Goal: Task Accomplishment & Management: Use online tool/utility

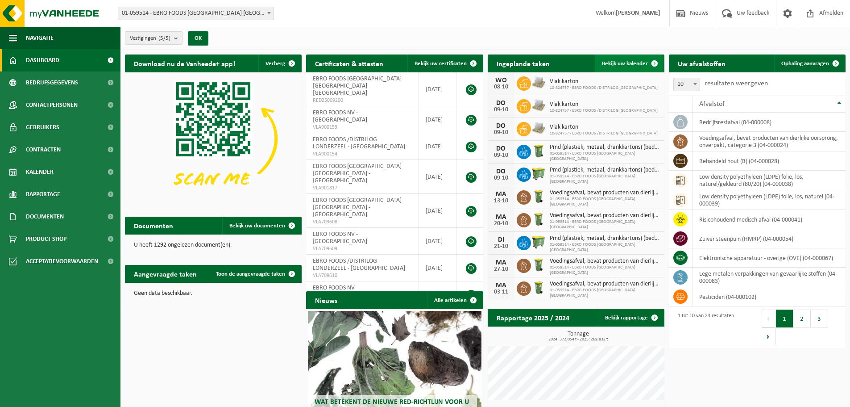
click at [645, 59] on link "Bekijk uw kalender" at bounding box center [629, 63] width 69 height 18
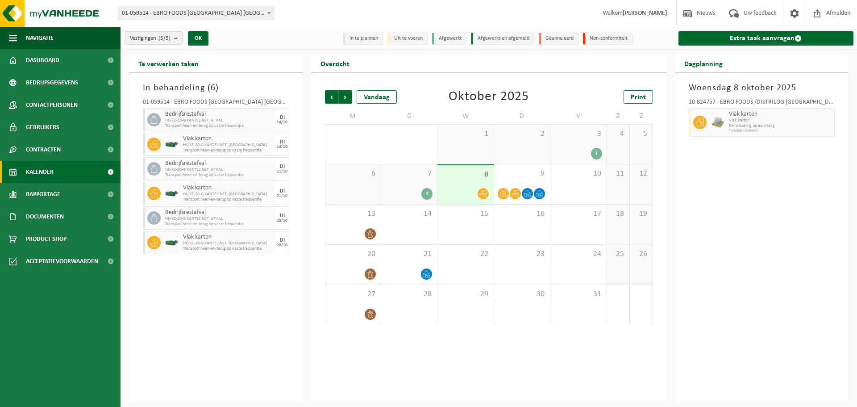
click at [214, 10] on span "01-059514 - EBRO FOODS [GEOGRAPHIC_DATA] [GEOGRAPHIC_DATA] - [GEOGRAPHIC_DATA]" at bounding box center [195, 13] width 155 height 13
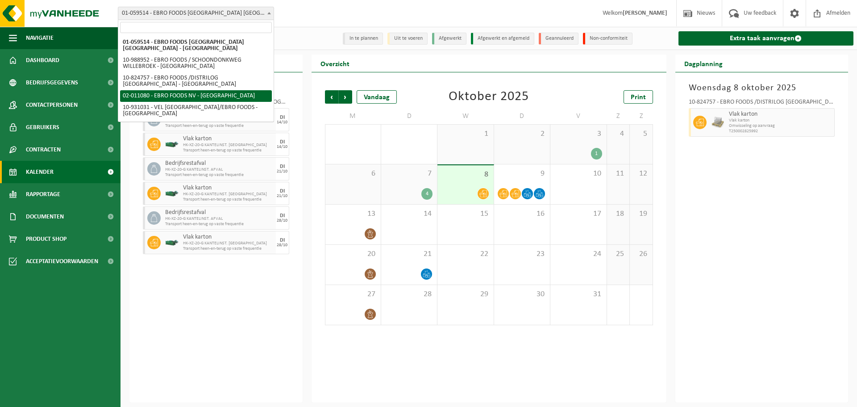
select select "9689"
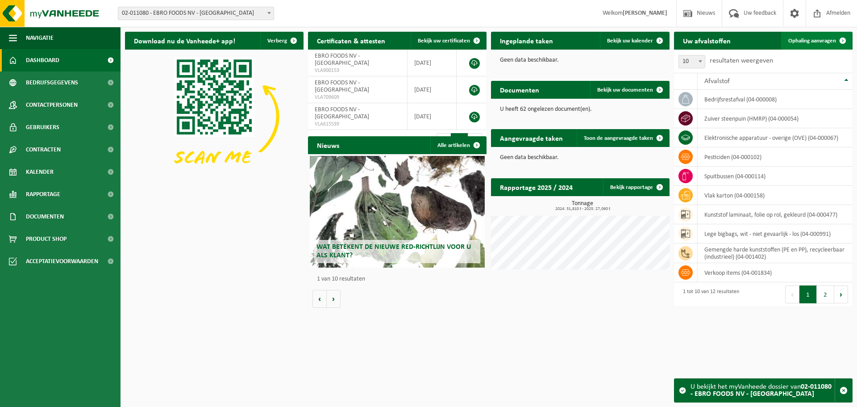
click at [813, 43] on span "Ophaling aanvragen" at bounding box center [812, 41] width 48 height 6
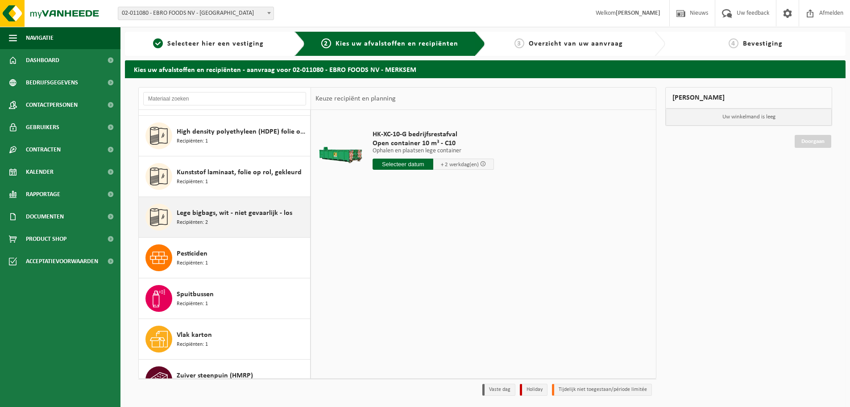
scroll to position [178, 0]
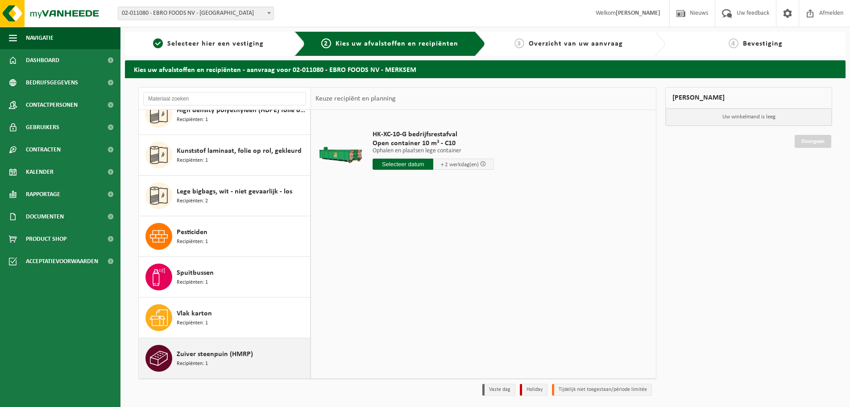
click at [218, 359] on span "Zuiver steenpuin (HMRP)" at bounding box center [215, 354] width 76 height 11
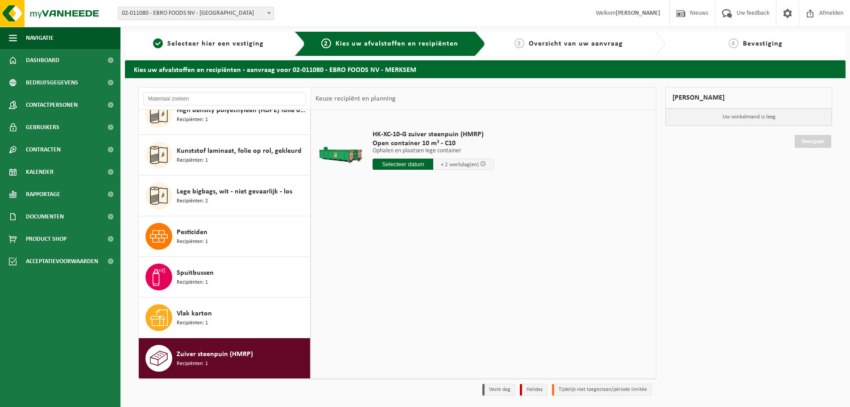
click at [415, 164] on input "text" at bounding box center [403, 163] width 61 height 11
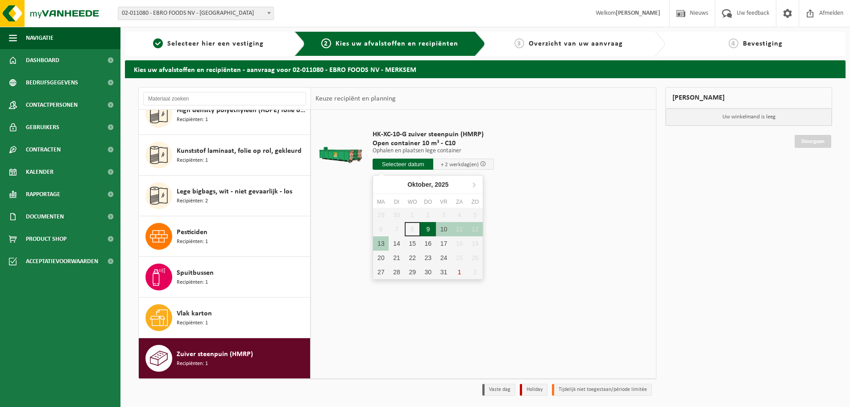
click at [430, 226] on div "9" at bounding box center [429, 229] width 16 height 14
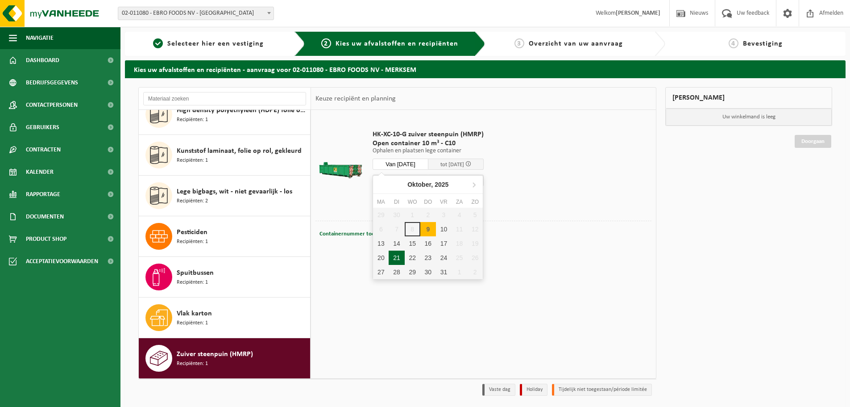
click at [418, 163] on input "Van 2025-10-09" at bounding box center [401, 163] width 56 height 11
click at [377, 242] on div "13" at bounding box center [381, 243] width 16 height 14
type input "Van 2025-10-13"
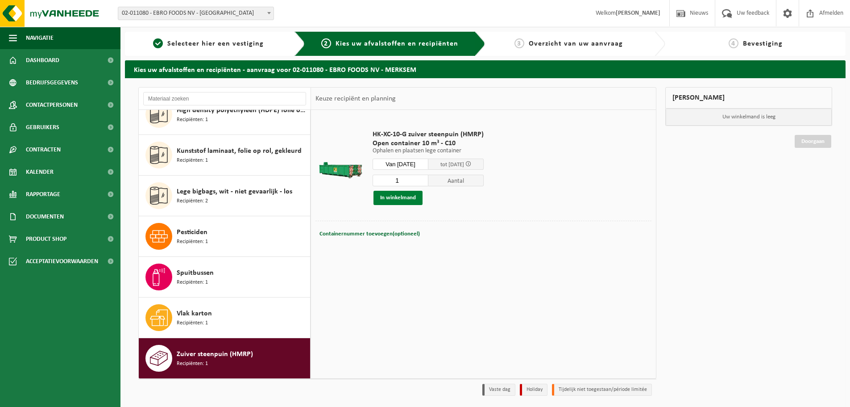
click at [384, 195] on button "In winkelmand" at bounding box center [398, 198] width 49 height 14
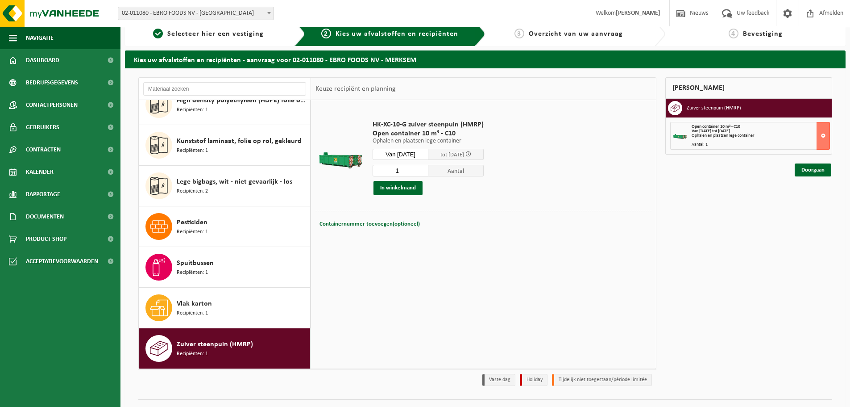
scroll to position [0, 0]
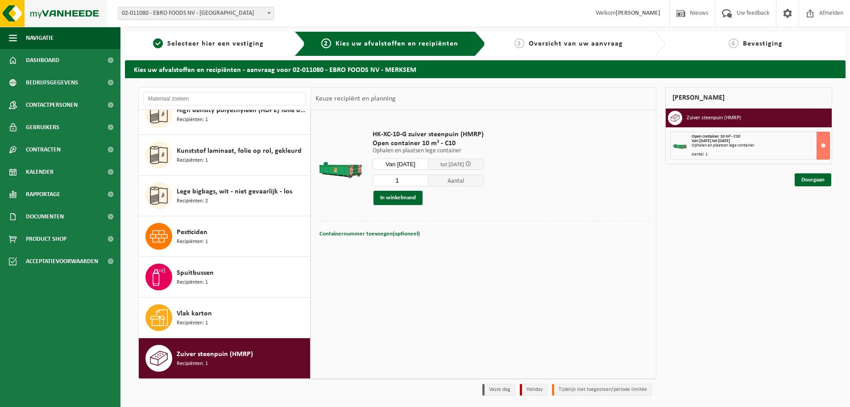
click at [46, 7] on img at bounding box center [53, 13] width 107 height 27
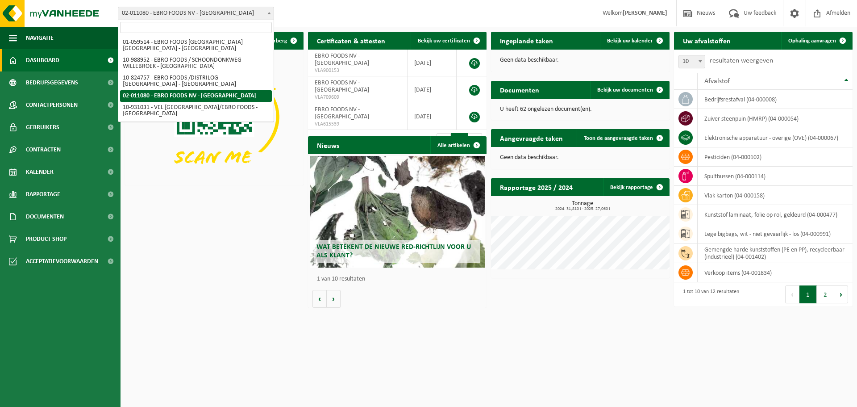
click at [200, 13] on span "02-011080 - EBRO FOODS NV - [GEOGRAPHIC_DATA]" at bounding box center [195, 13] width 155 height 13
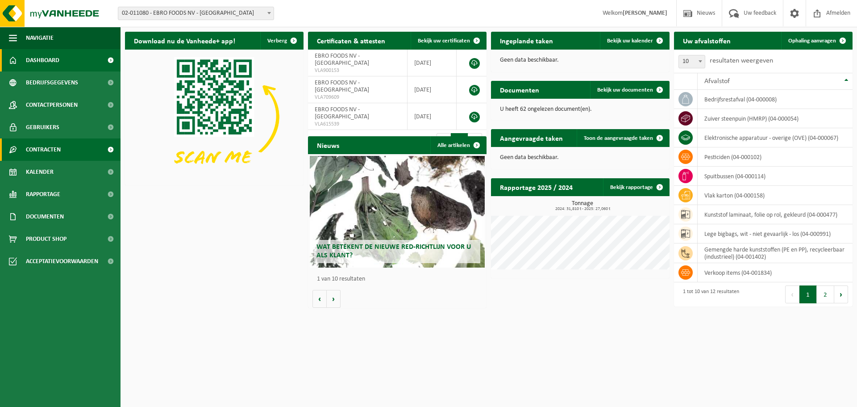
click at [66, 152] on link "Contracten" at bounding box center [60, 149] width 121 height 22
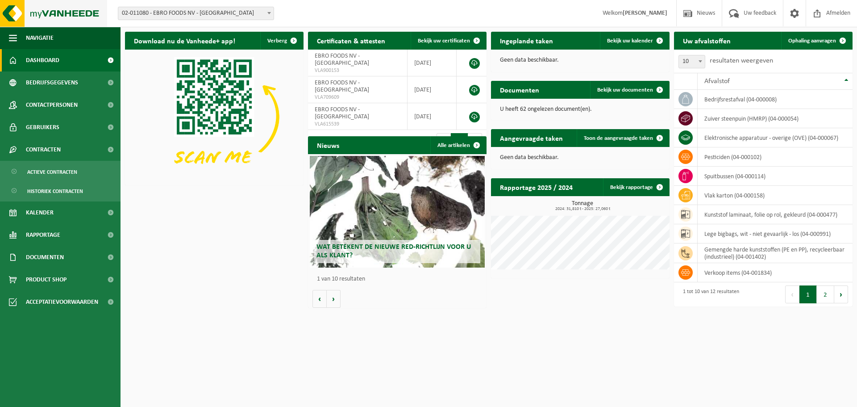
click at [65, 11] on img at bounding box center [53, 13] width 107 height 27
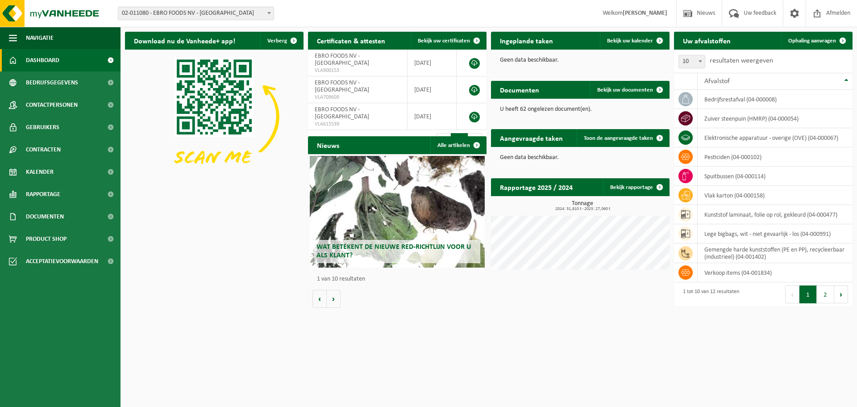
click at [172, 14] on span "02-011080 - EBRO FOODS NV - [GEOGRAPHIC_DATA]" at bounding box center [195, 13] width 155 height 13
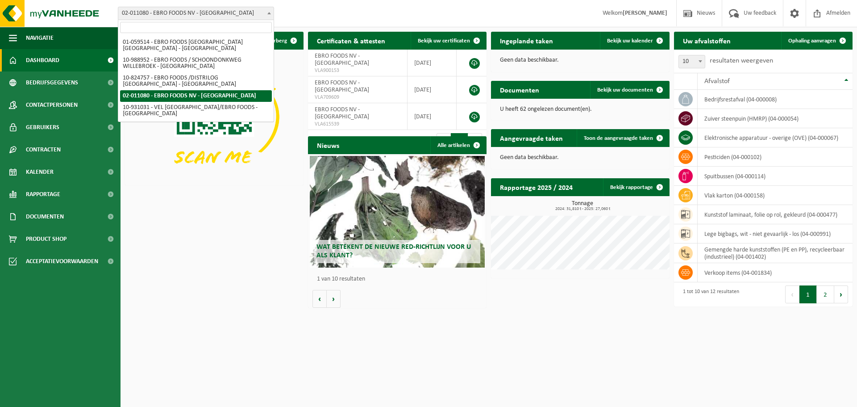
click at [173, 17] on span "02-011080 - EBRO FOODS NV - [GEOGRAPHIC_DATA]" at bounding box center [195, 13] width 155 height 13
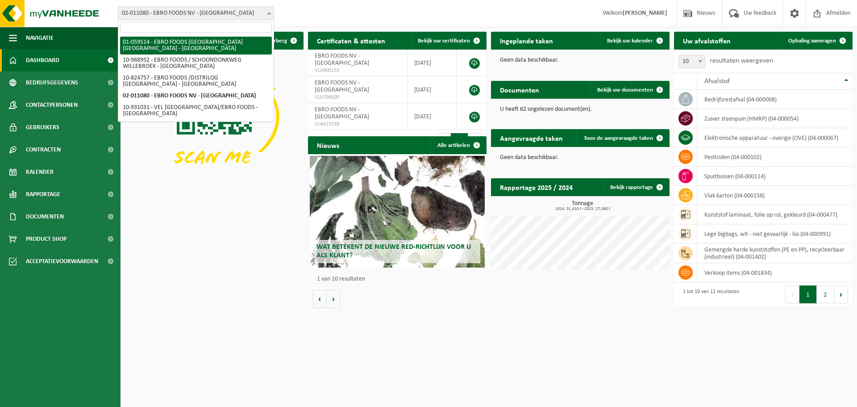
select select "9673"
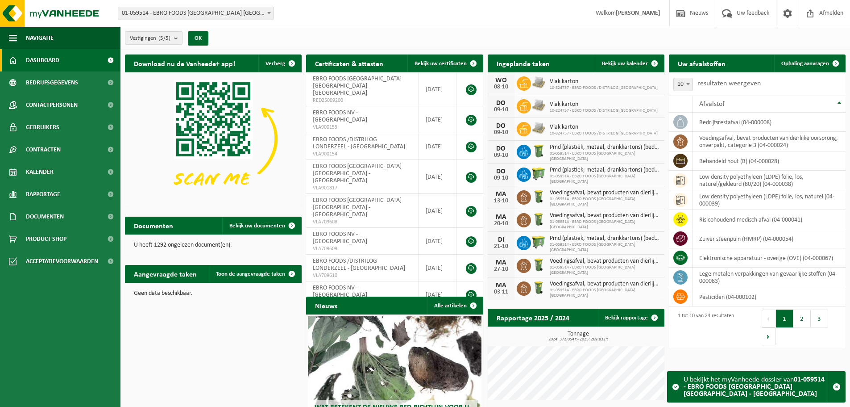
click at [178, 15] on span "01-059514 - EBRO FOODS [GEOGRAPHIC_DATA] [GEOGRAPHIC_DATA] - [GEOGRAPHIC_DATA]" at bounding box center [195, 13] width 155 height 13
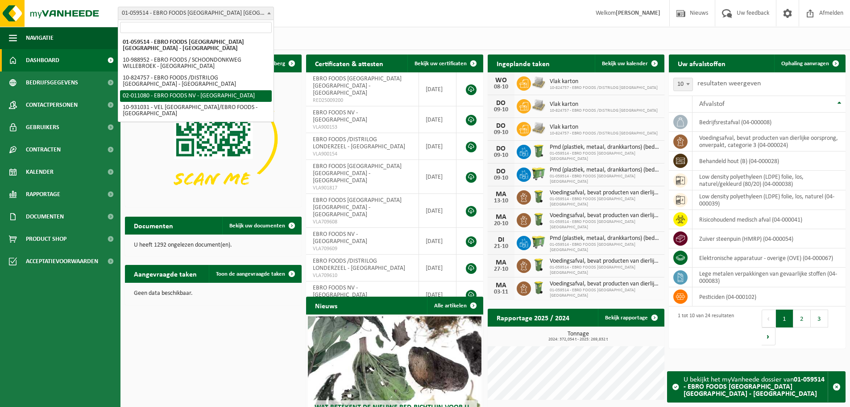
select select "9689"
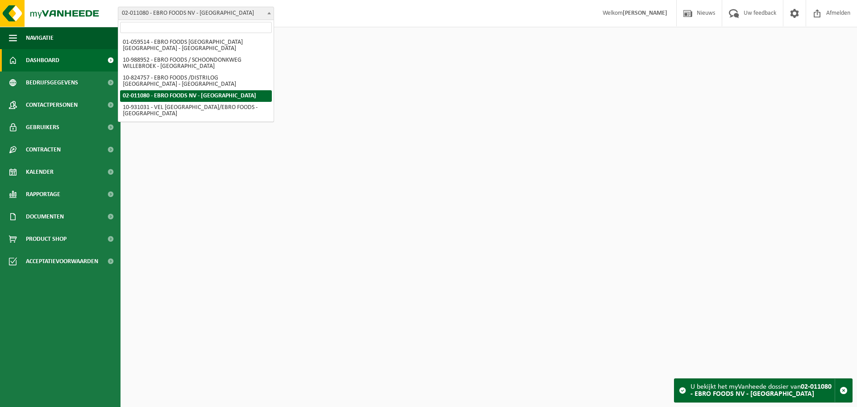
click at [180, 11] on span "02-011080 - EBRO FOODS NV - [GEOGRAPHIC_DATA]" at bounding box center [195, 13] width 155 height 13
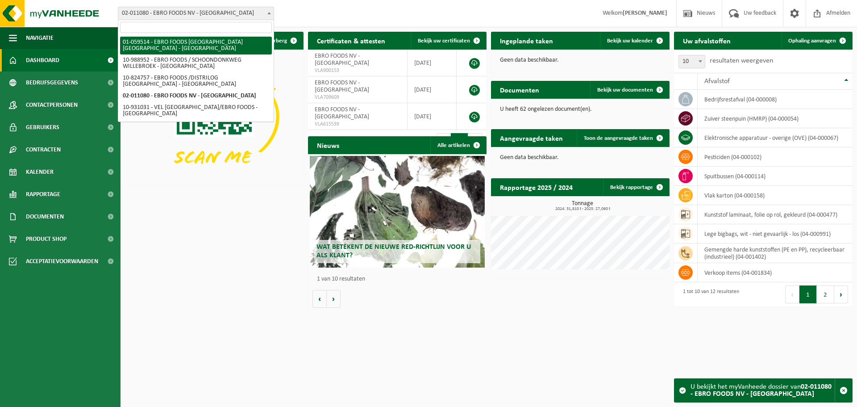
select select "9673"
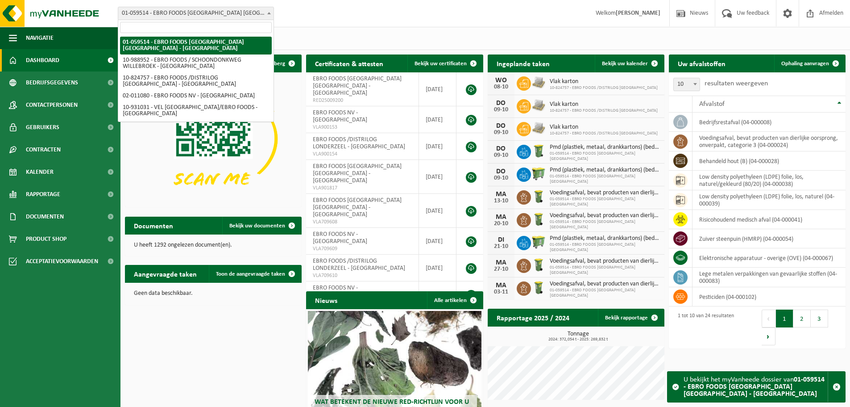
click at [169, 12] on span "01-059514 - EBRO FOODS [GEOGRAPHIC_DATA] [GEOGRAPHIC_DATA] - [GEOGRAPHIC_DATA]" at bounding box center [195, 13] width 155 height 13
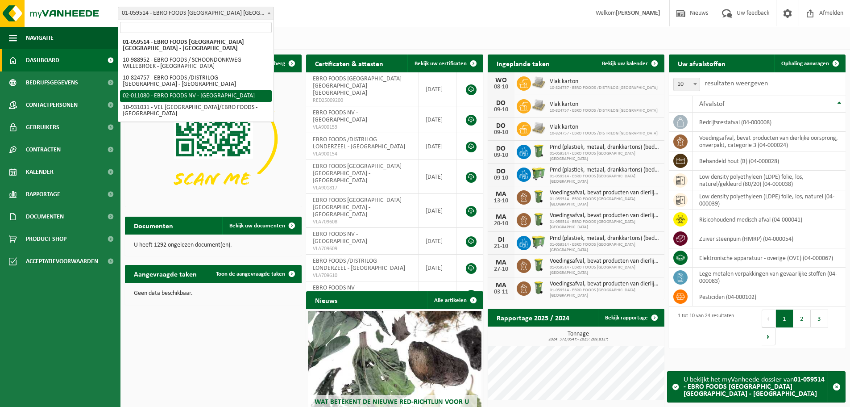
select select "9689"
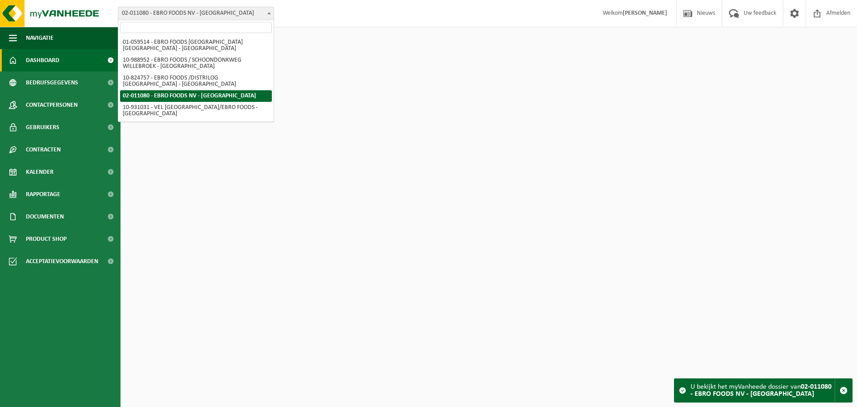
click at [196, 12] on span "02-011080 - EBRO FOODS NV - [GEOGRAPHIC_DATA]" at bounding box center [195, 13] width 155 height 13
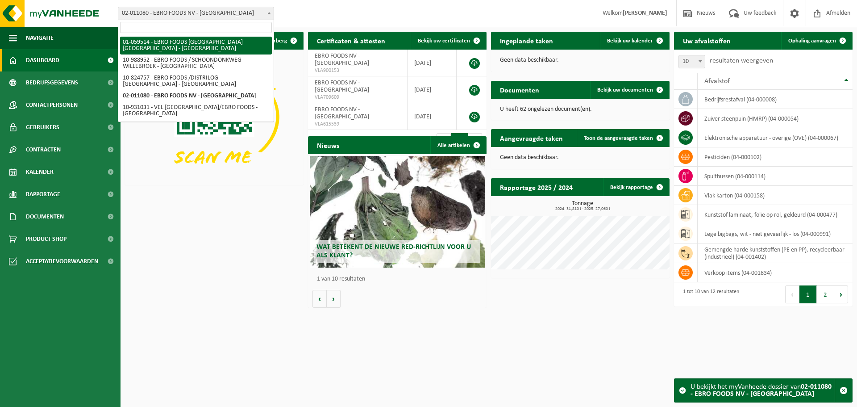
select select "9673"
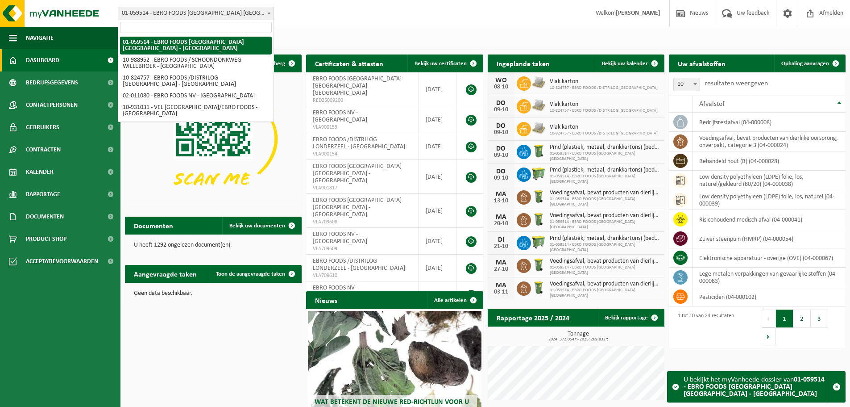
click at [189, 17] on span "01-059514 - EBRO FOODS [GEOGRAPHIC_DATA] [GEOGRAPHIC_DATA] - [GEOGRAPHIC_DATA]" at bounding box center [195, 13] width 155 height 13
click at [173, 16] on span "01-059514 - EBRO FOODS [GEOGRAPHIC_DATA] [GEOGRAPHIC_DATA] - [GEOGRAPHIC_DATA]" at bounding box center [195, 13] width 155 height 13
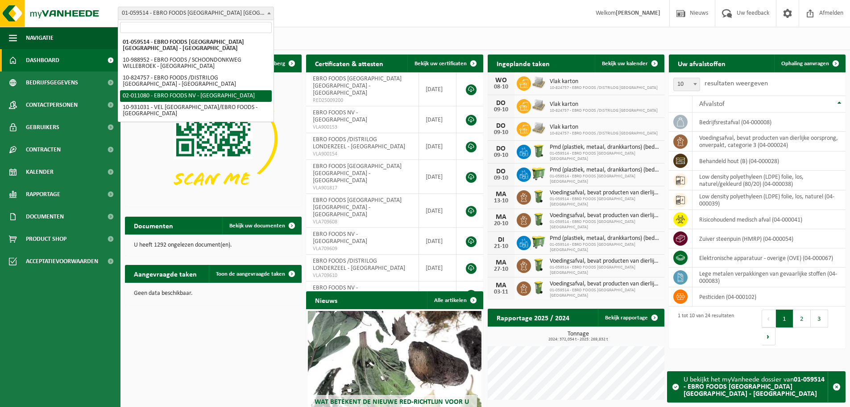
select select "9689"
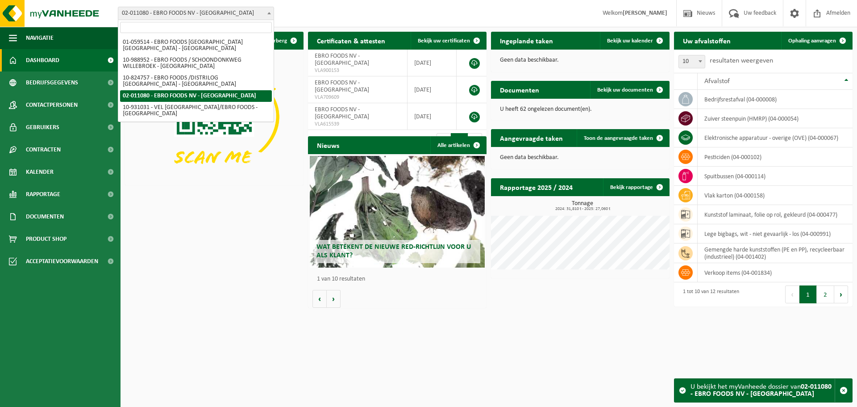
click at [196, 12] on span "02-011080 - EBRO FOODS NV - [GEOGRAPHIC_DATA]" at bounding box center [195, 13] width 155 height 13
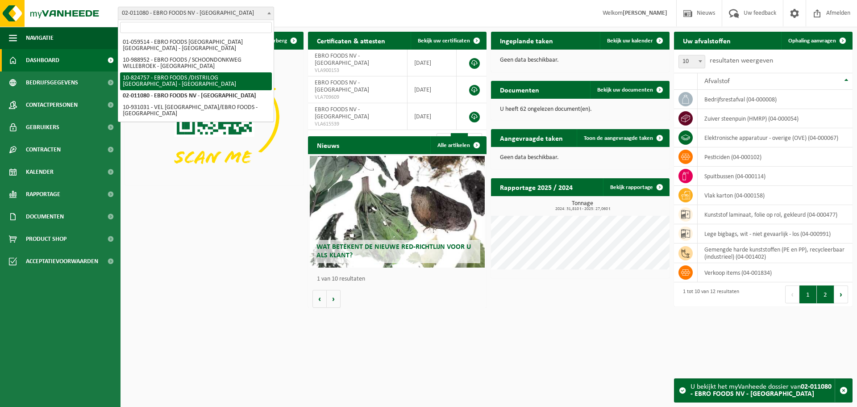
click at [821, 298] on button "2" at bounding box center [825, 294] width 17 height 18
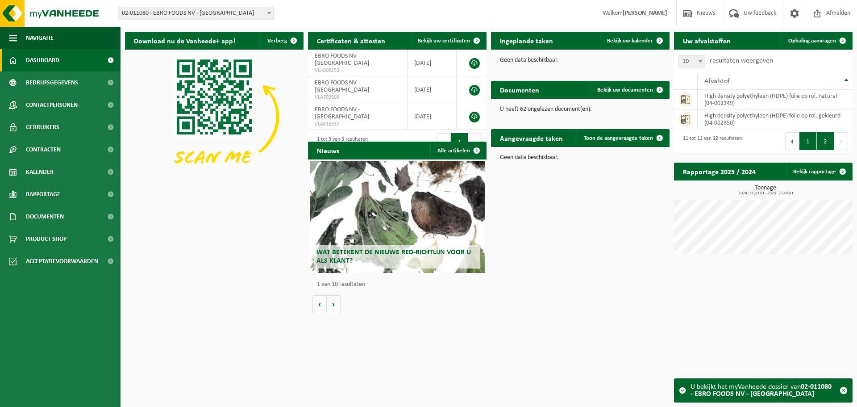
click at [810, 144] on button "1" at bounding box center [808, 141] width 17 height 18
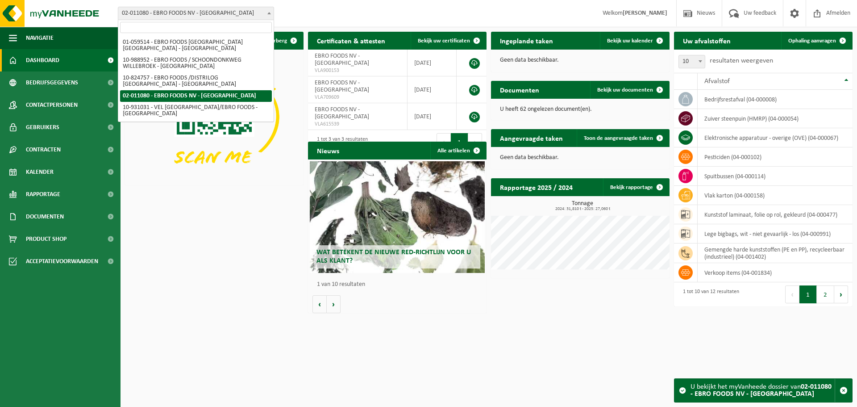
click at [141, 13] on span "02-011080 - EBRO FOODS NV - [GEOGRAPHIC_DATA]" at bounding box center [195, 13] width 155 height 13
click at [152, 14] on span "02-011080 - EBRO FOODS NV - [GEOGRAPHIC_DATA]" at bounding box center [195, 13] width 155 height 13
click at [153, 14] on span "02-011080 - EBRO FOODS NV - [GEOGRAPHIC_DATA]" at bounding box center [195, 13] width 155 height 13
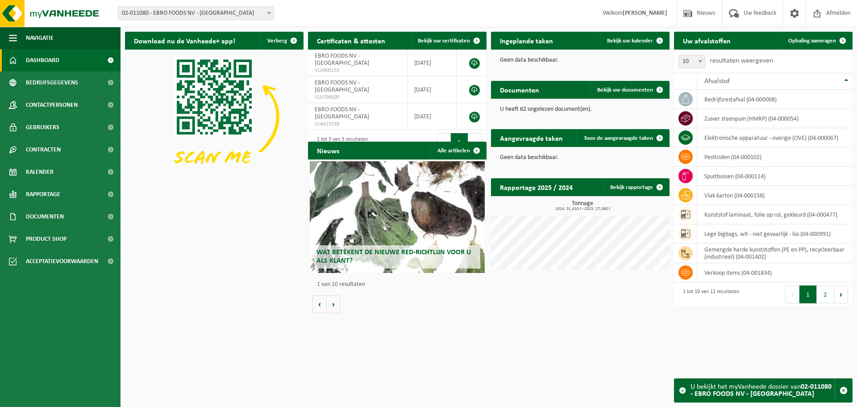
click at [236, 21] on div "Vestiging: 01-059514 - EBRO FOODS BELGIUM NV - MERKSEM 10-988952 - EBRO FOODS /…" at bounding box center [428, 13] width 857 height 27
click at [234, 13] on span "02-011080 - EBRO FOODS NV - [GEOGRAPHIC_DATA]" at bounding box center [195, 13] width 155 height 13
click at [707, 119] on td "zuiver steenpuin (HMRP) (04-000054)" at bounding box center [775, 118] width 155 height 19
click at [781, 117] on td "zuiver steenpuin (HMRP) (04-000054)" at bounding box center [775, 118] width 155 height 19
drag, startPoint x: 808, startPoint y: 119, endPoint x: 757, endPoint y: 117, distance: 51.0
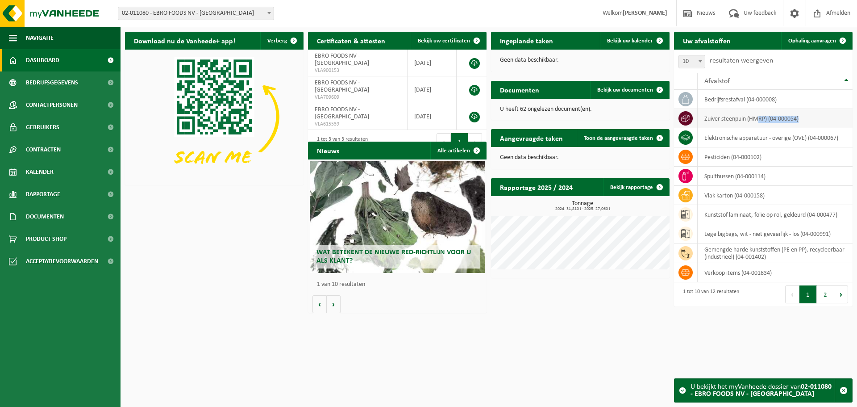
click at [757, 117] on td "zuiver steenpuin (HMRP) (04-000054)" at bounding box center [775, 118] width 155 height 19
click at [726, 112] on td "zuiver steenpuin (HMRP) (04-000054)" at bounding box center [775, 118] width 155 height 19
click at [789, 41] on span "Ophaling aanvragen" at bounding box center [812, 41] width 48 height 6
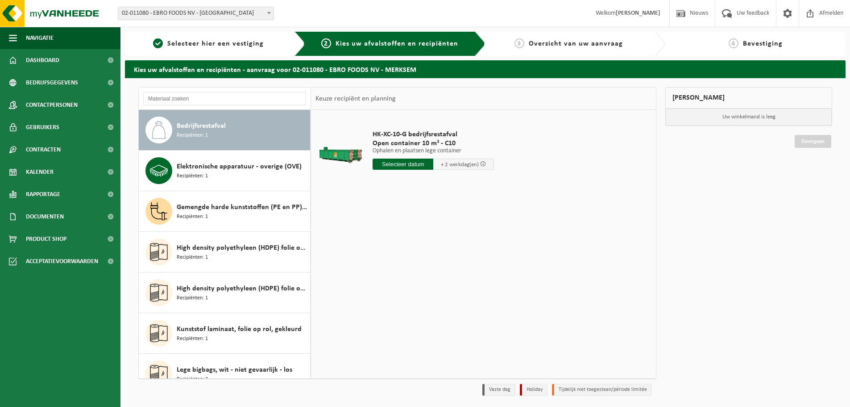
scroll to position [178, 0]
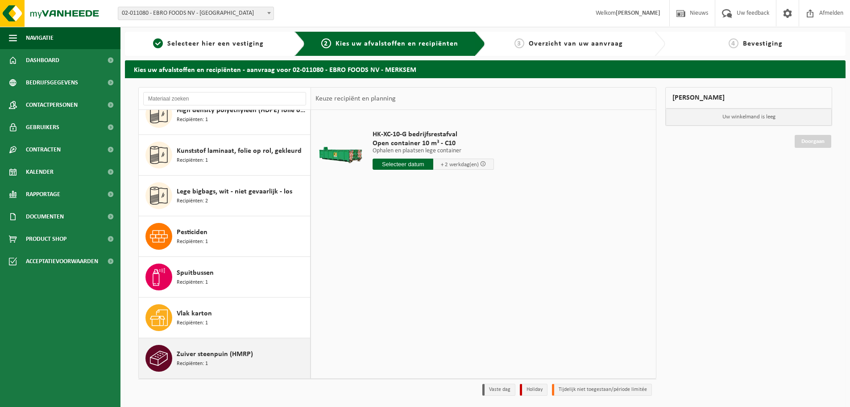
click at [203, 355] on span "Zuiver steenpuin (HMRP)" at bounding box center [215, 354] width 76 height 11
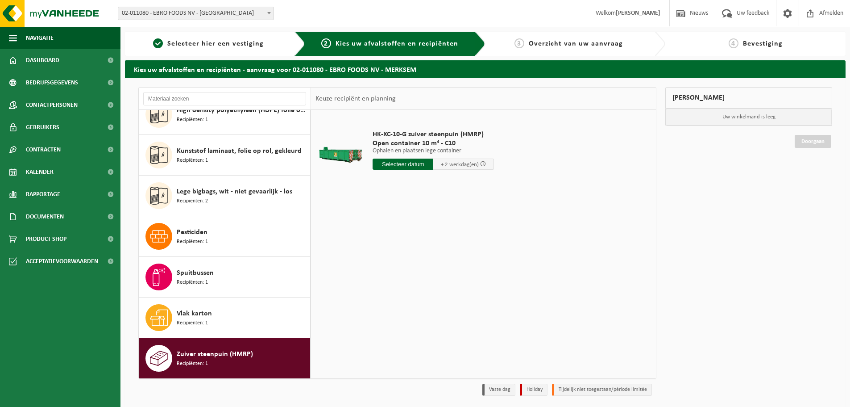
click at [203, 356] on span "Zuiver steenpuin (HMRP)" at bounding box center [215, 354] width 76 height 11
click at [402, 332] on div "HK-XC-10-G zuiver steenpuin (HMRP) Open container 10 m³ - C10 Ophalen en plaats…" at bounding box center [483, 244] width 345 height 268
click at [42, 14] on img at bounding box center [53, 13] width 107 height 27
